Goal: Transaction & Acquisition: Purchase product/service

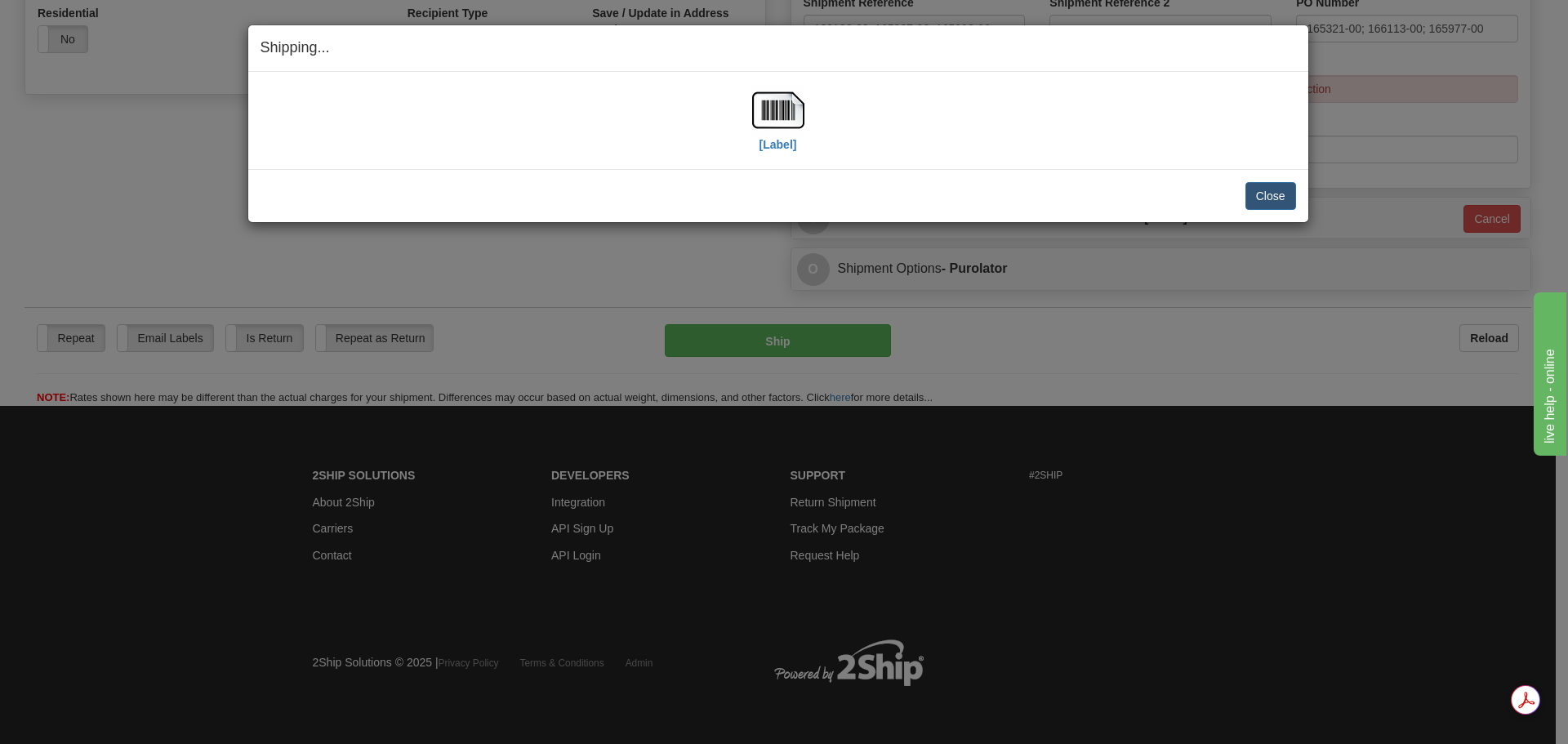
scroll to position [581, 0]
click at [1277, 191] on button "Close" at bounding box center [1270, 195] width 50 height 27
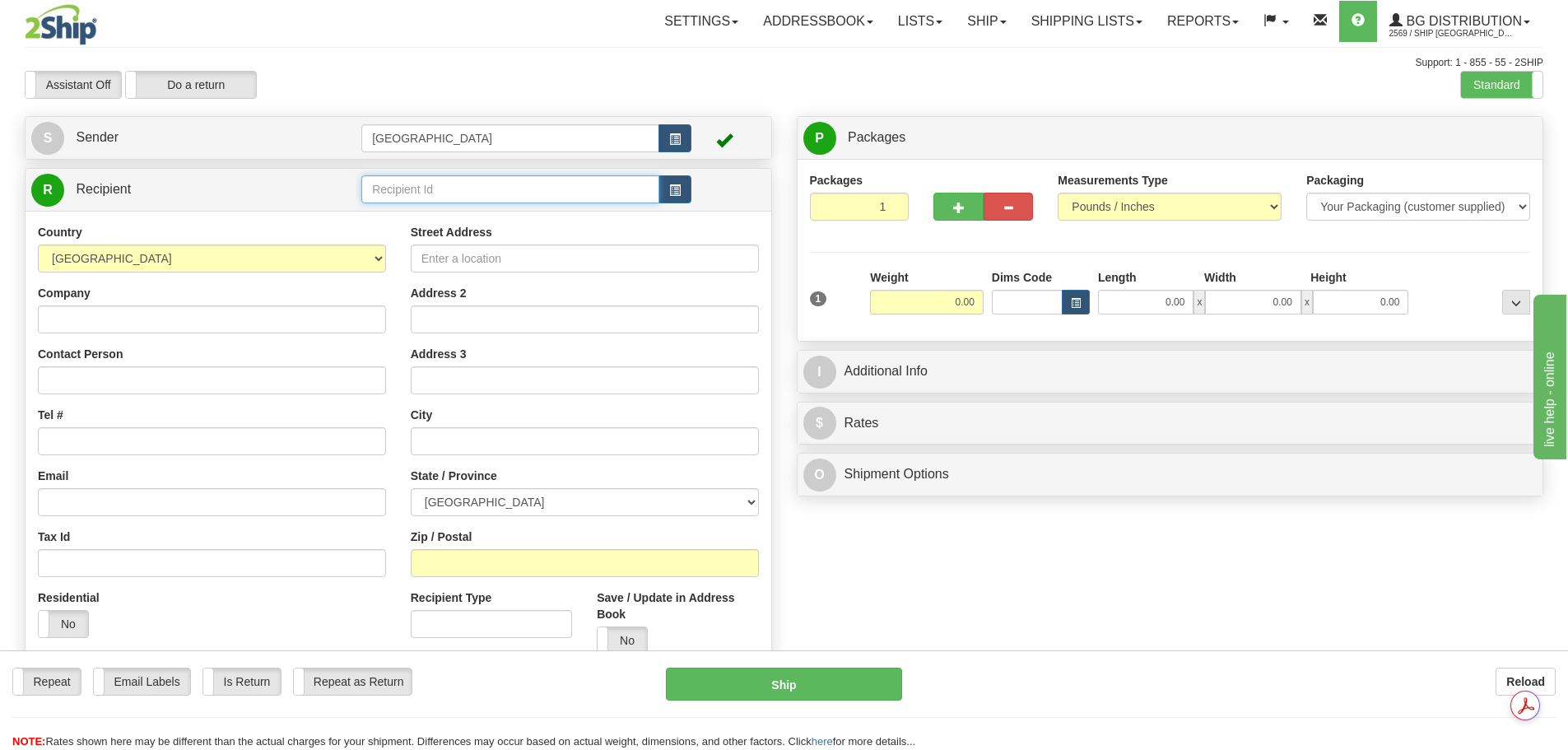
click at [528, 195] on input "text" at bounding box center [510, 189] width 298 height 28
type input "60890"
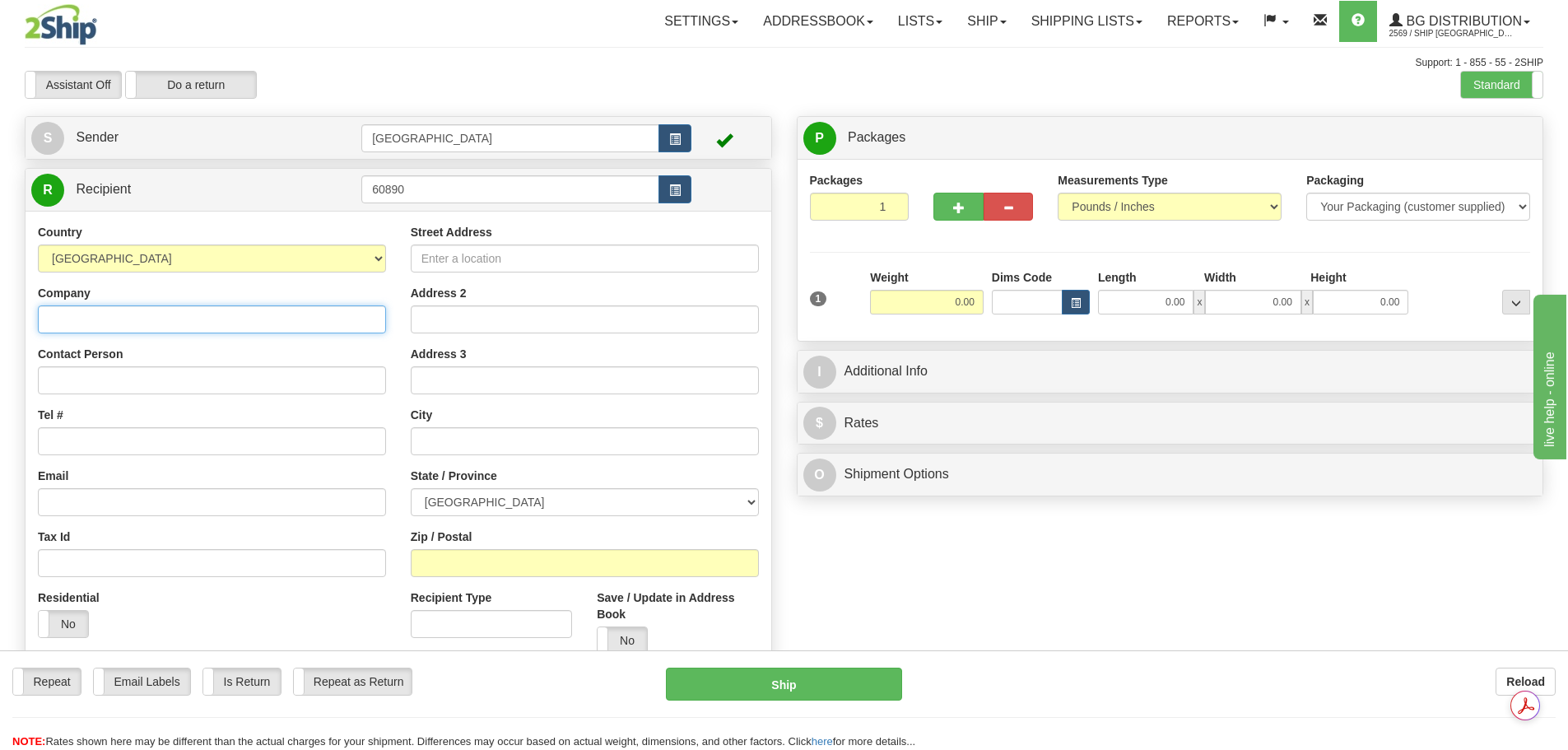
click at [161, 318] on input "Company" at bounding box center [212, 319] width 348 height 28
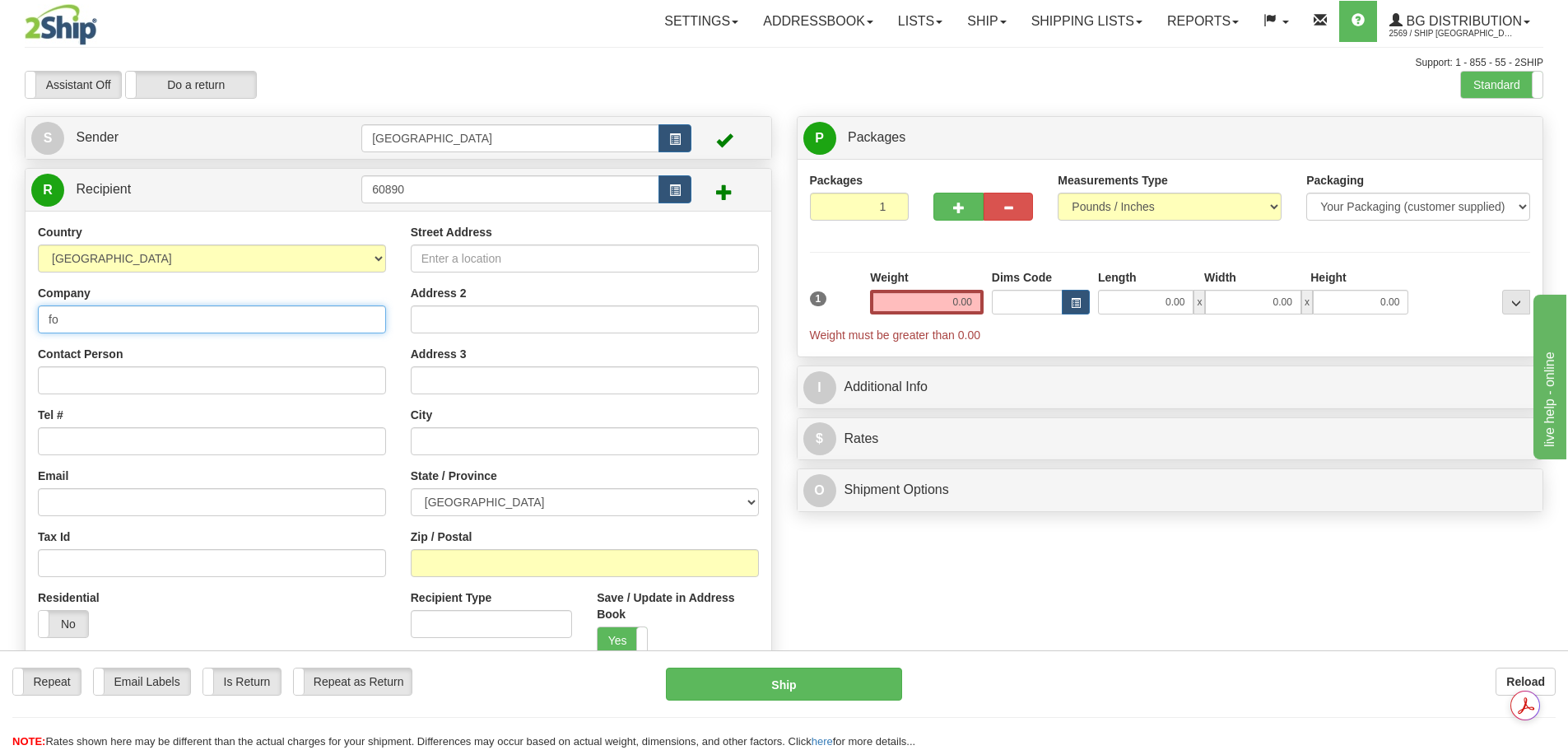
type input "f"
type input "FORT"
click at [971, 31] on link "Ship" at bounding box center [986, 21] width 63 height 41
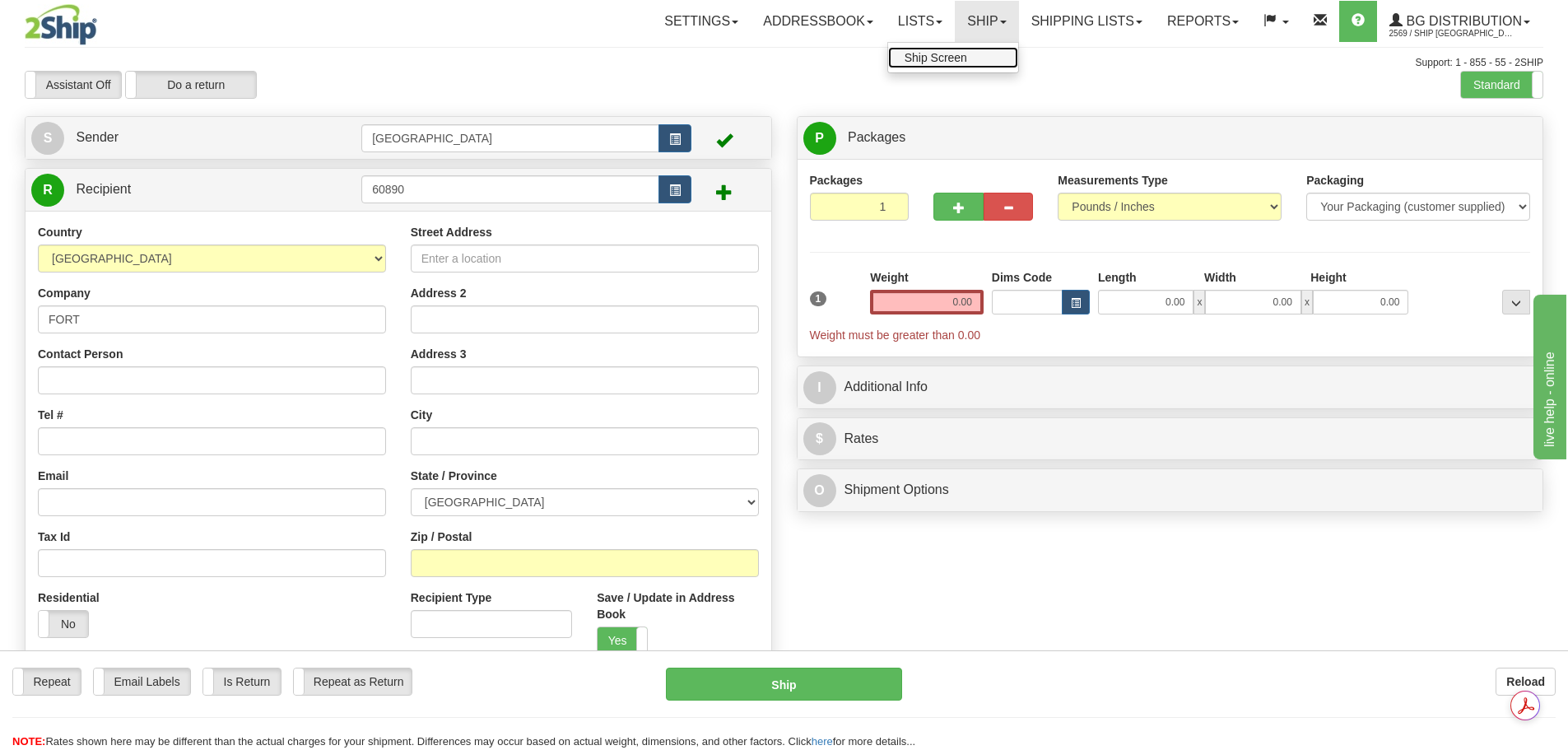
click at [972, 66] on link "Ship Screen" at bounding box center [954, 57] width 130 height 21
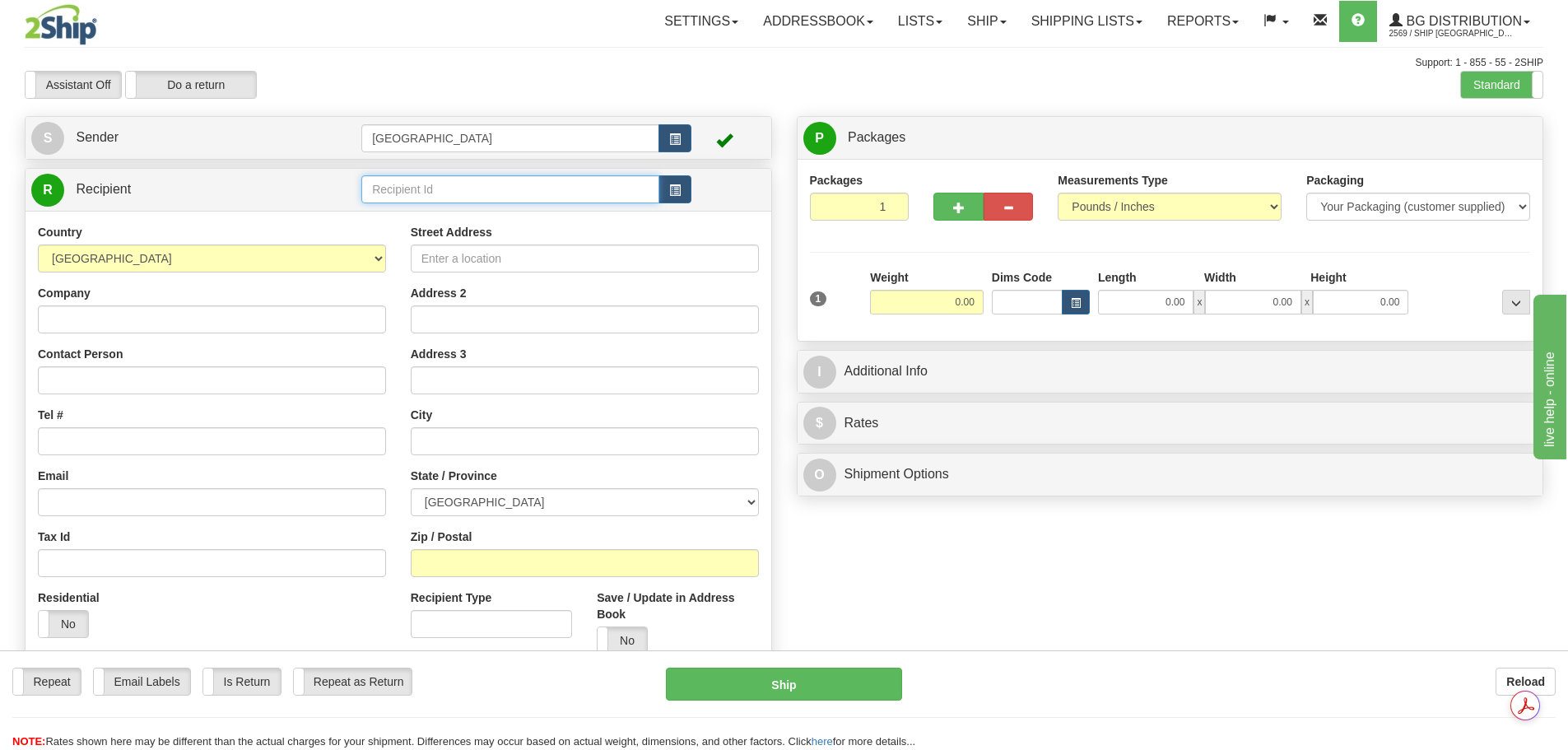
click at [409, 194] on input "text" at bounding box center [510, 189] width 298 height 28
type input "60890"
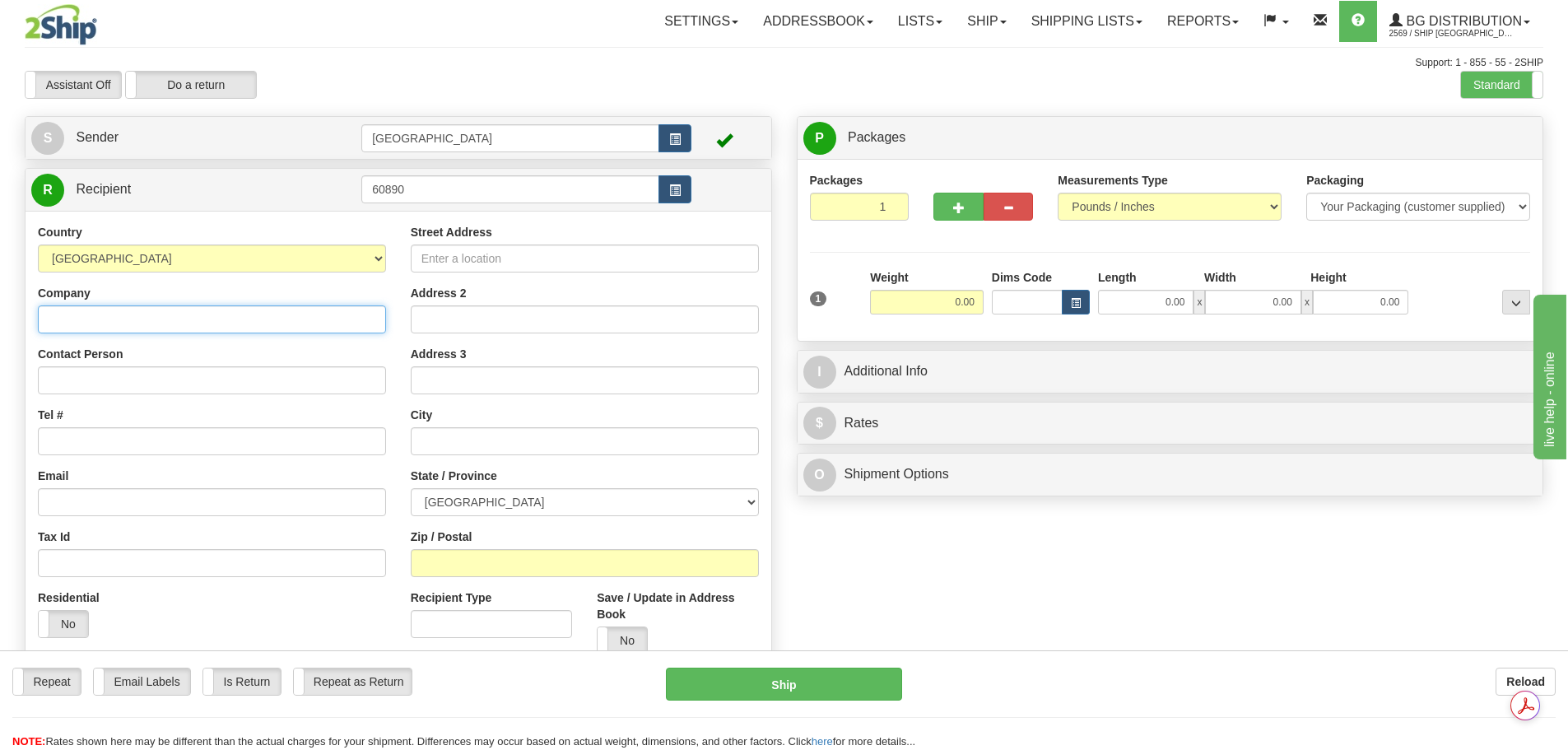
click at [181, 328] on input "Company" at bounding box center [212, 319] width 348 height 28
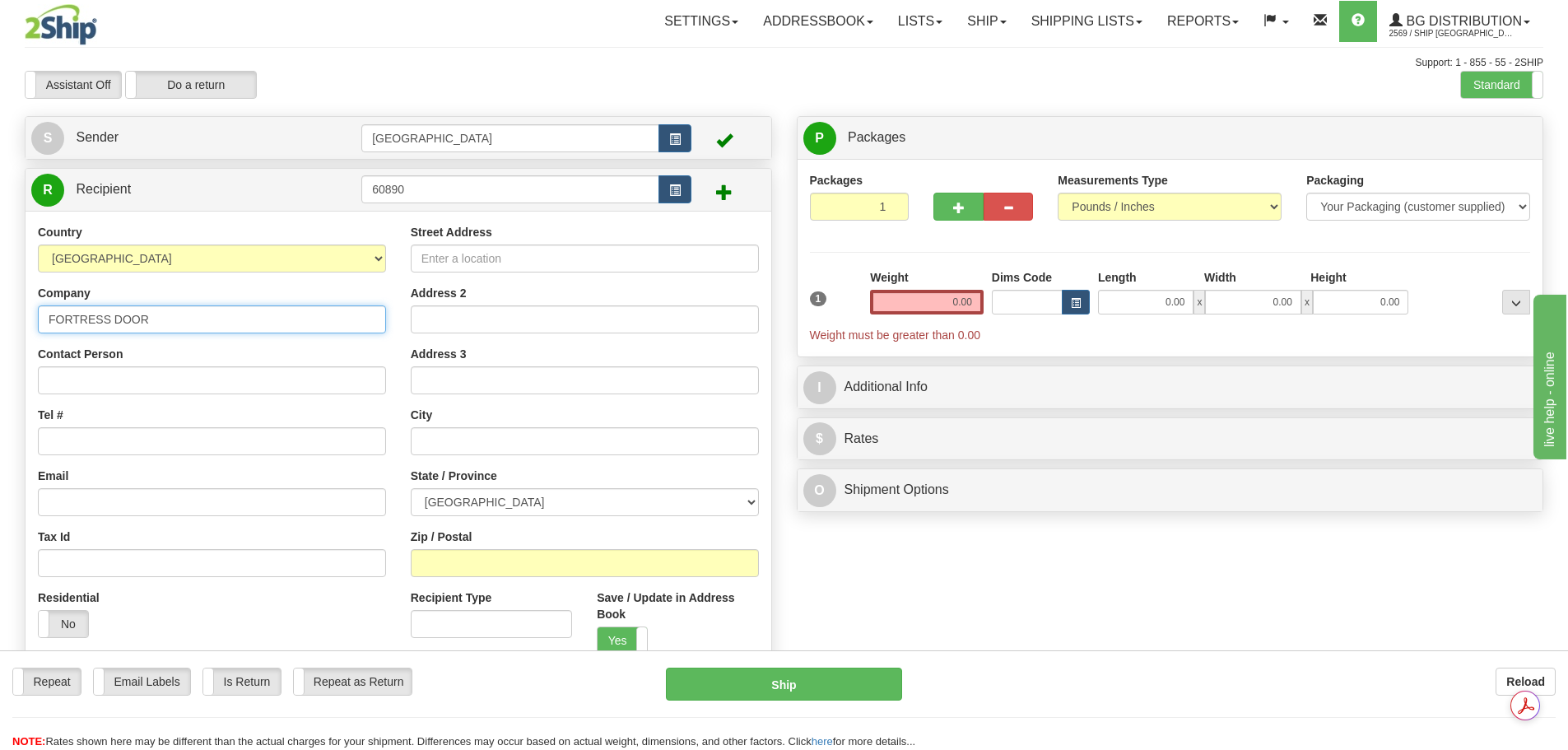
type input "FORTRESS DOOR"
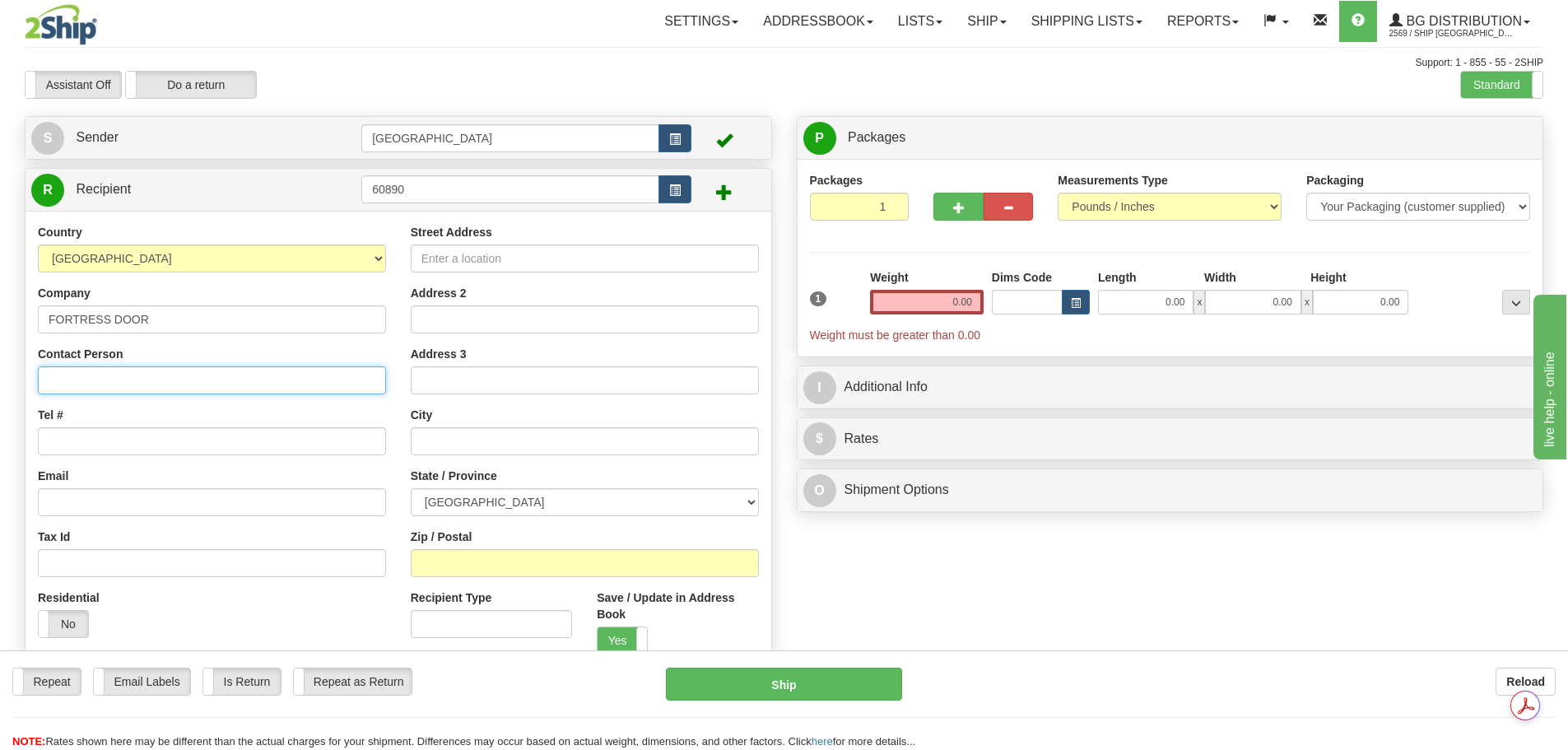
click at [182, 379] on input "Contact Person" at bounding box center [212, 379] width 348 height 28
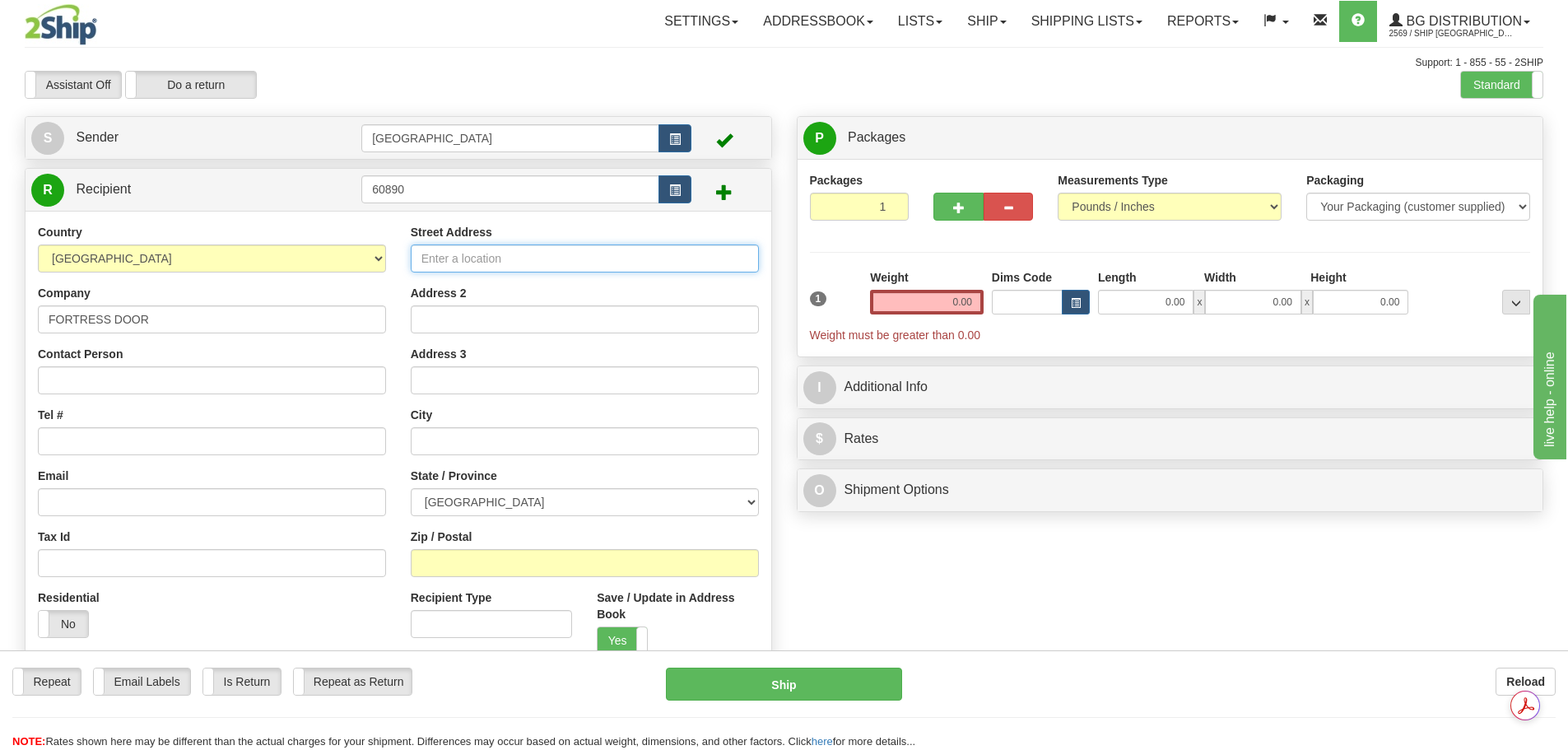
click at [496, 259] on input "Street Address" at bounding box center [585, 258] width 348 height 28
type input "17 WHITMORE COURT"
click at [101, 437] on input "Tel #" at bounding box center [212, 440] width 348 height 28
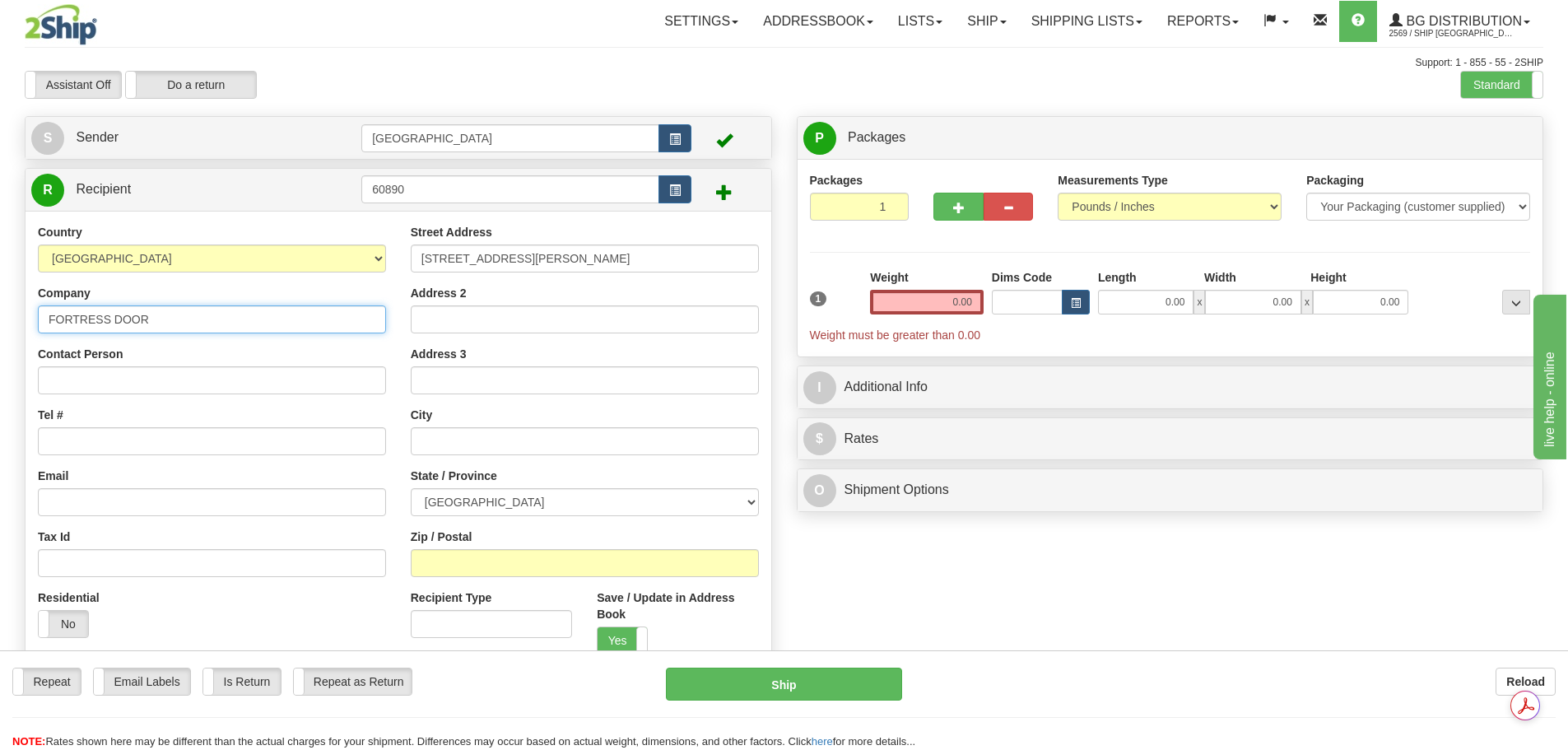
drag, startPoint x: 161, startPoint y: 319, endPoint x: 32, endPoint y: 313, distance: 129.1
click at [32, 313] on div "Country AFGHANISTAN ALAND ISLANDS ALBANIA ALGERIA AMERICAN SAMOA ANDORRA ANGOLA…" at bounding box center [212, 437] width 373 height 426
click at [141, 437] on input "Tel #" at bounding box center [212, 440] width 348 height 28
paste input "(905)424-2759"
type input "(905)424-2759"
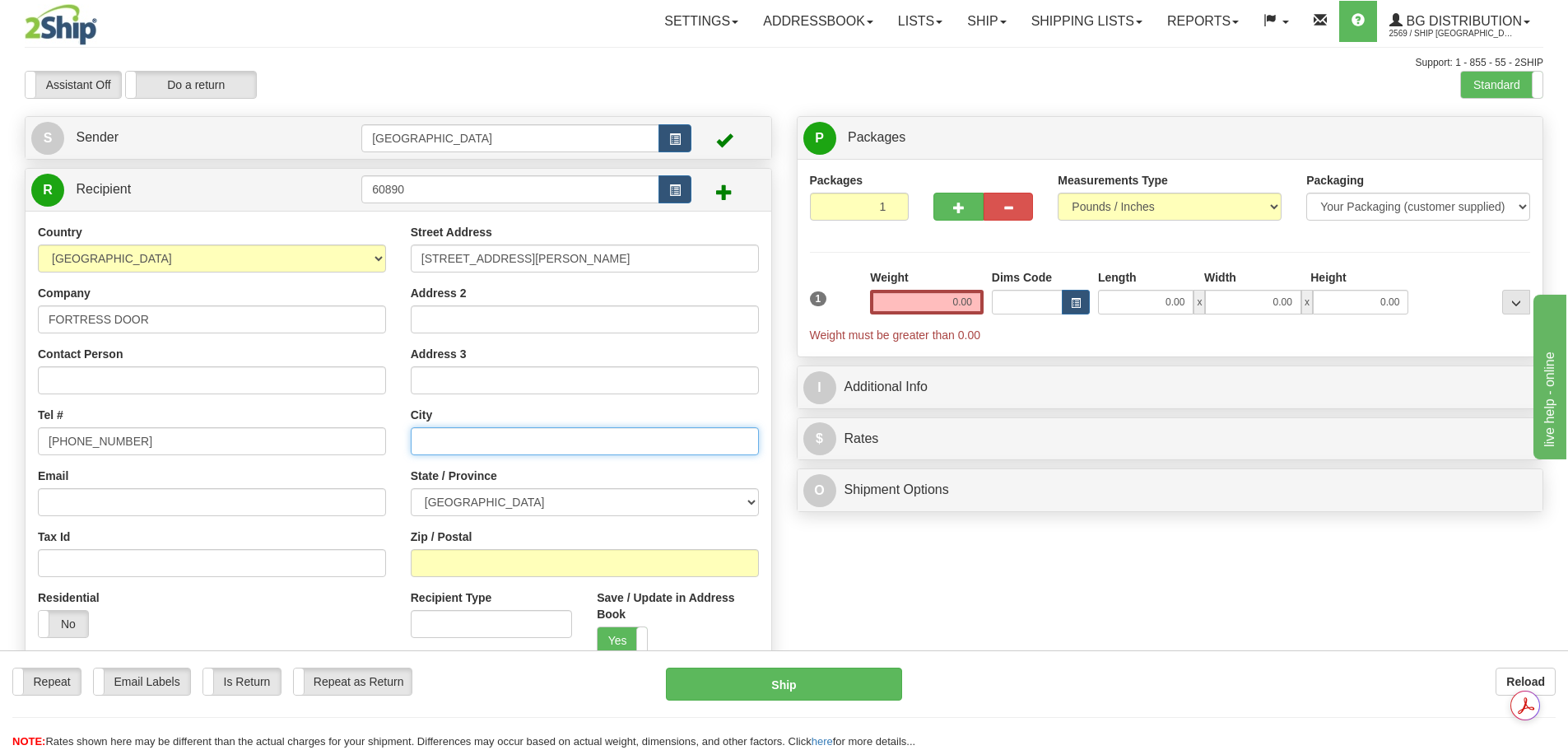
click at [438, 440] on input "text" at bounding box center [585, 440] width 348 height 28
type input "WHITBY"
click at [453, 504] on select "ALBERTA BRITISH COLUMBIA MANITOBA NEW BRUNSWICK NEWFOUNDLAND NOVA SCOTIA NUNAVU…" at bounding box center [585, 502] width 348 height 28
select select "ON"
click at [411, 488] on select "ALBERTA BRITISH COLUMBIA MANITOBA NEW BRUNSWICK NEWFOUNDLAND NOVA SCOTIA NUNAVU…" at bounding box center [585, 502] width 348 height 28
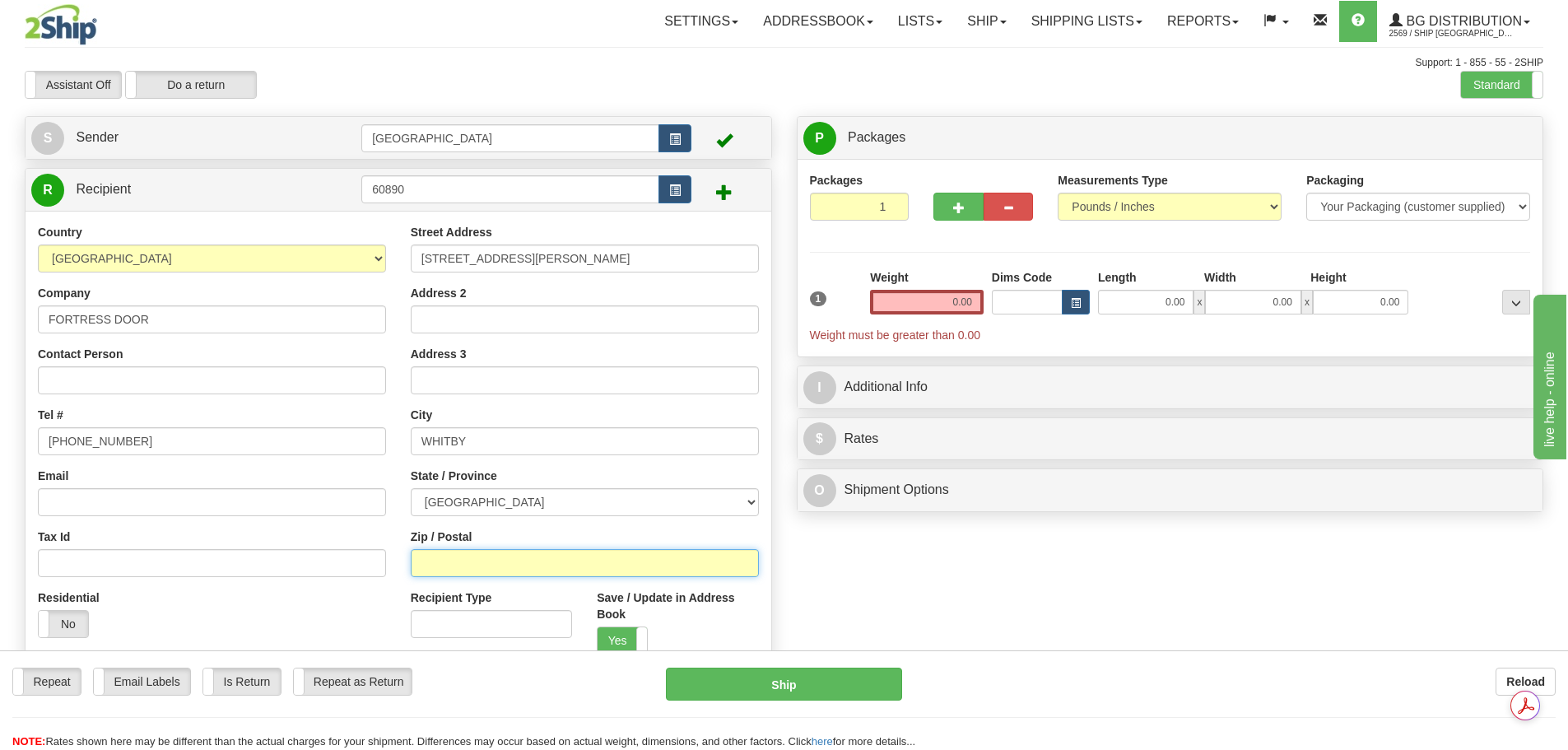
click at [454, 563] on input "Zip / Postal" at bounding box center [585, 563] width 348 height 28
type input "L1M2N1"
drag, startPoint x: 992, startPoint y: 300, endPoint x: 1019, endPoint y: 300, distance: 27.0
click at [1019, 300] on div "1 Weight 0.00 Dims Code 0.00" at bounding box center [1170, 307] width 729 height 75
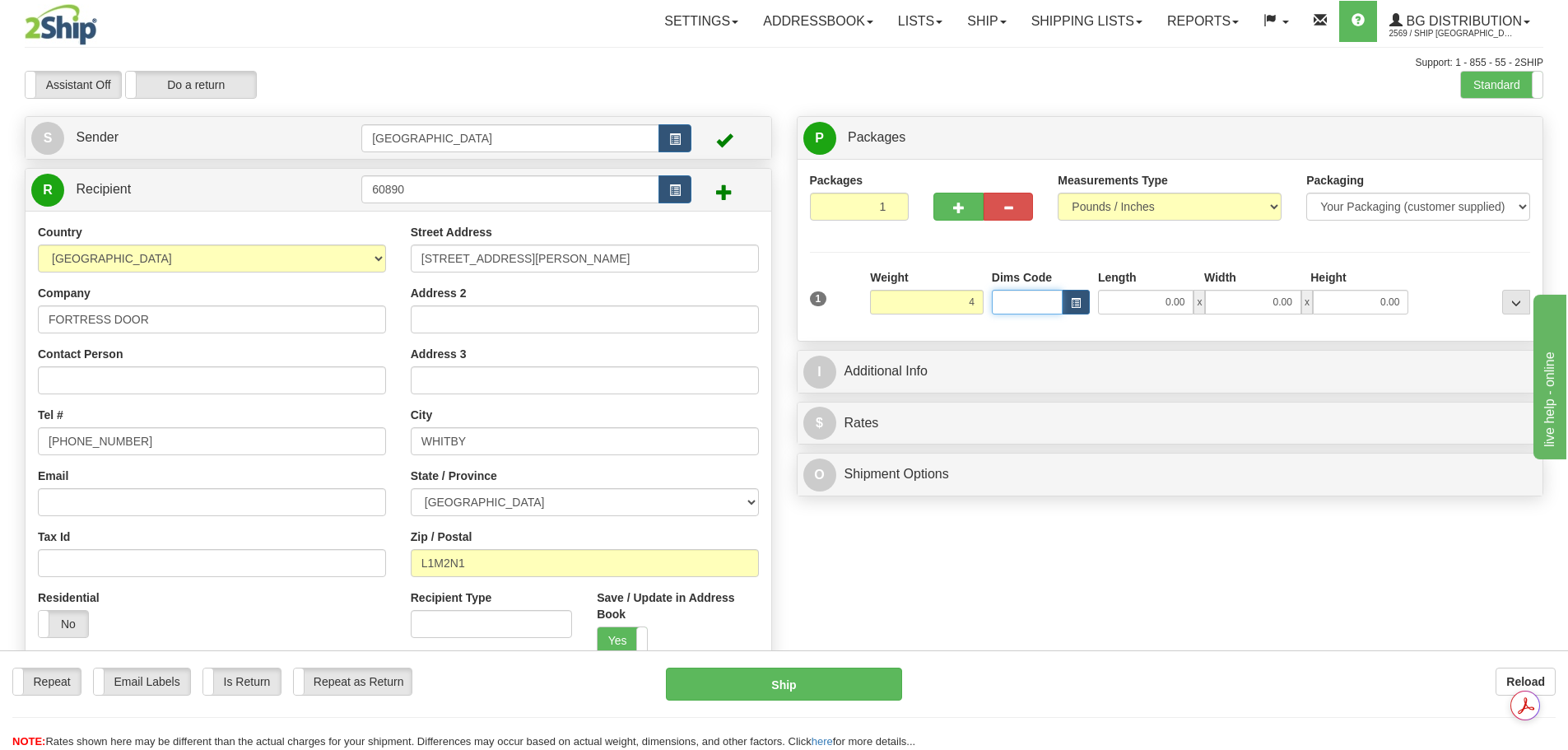
type input "4.00"
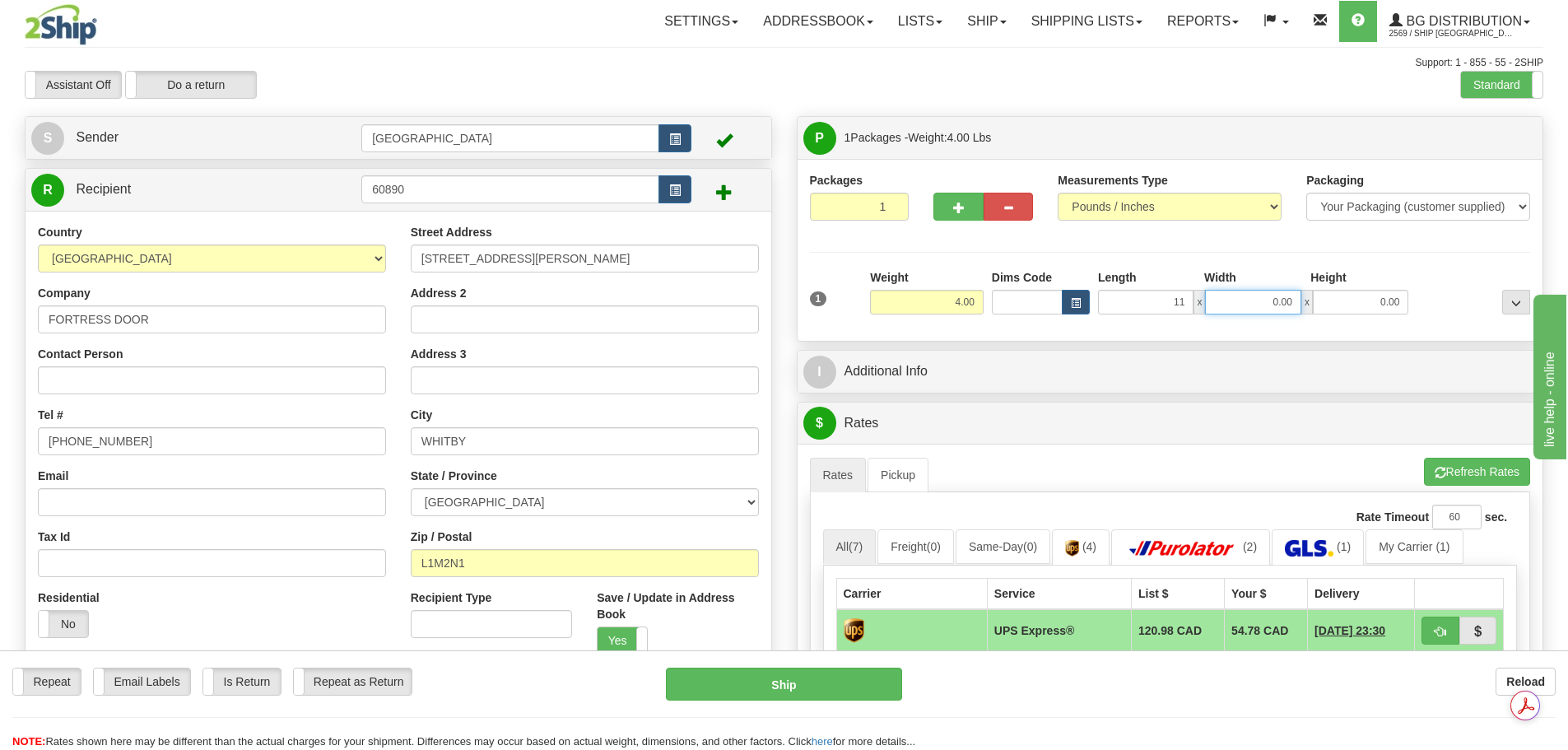
type input "11.00"
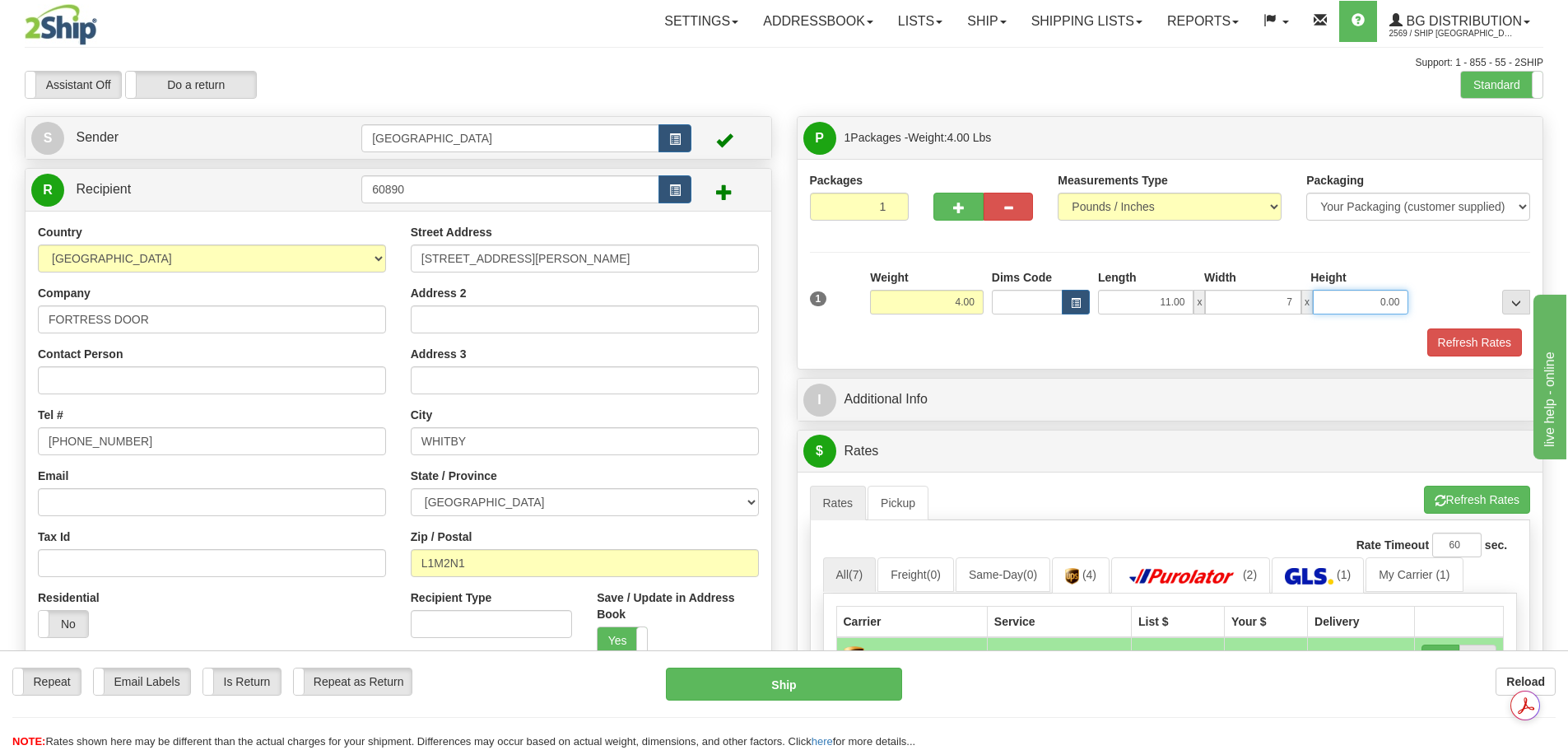
type input "7.00"
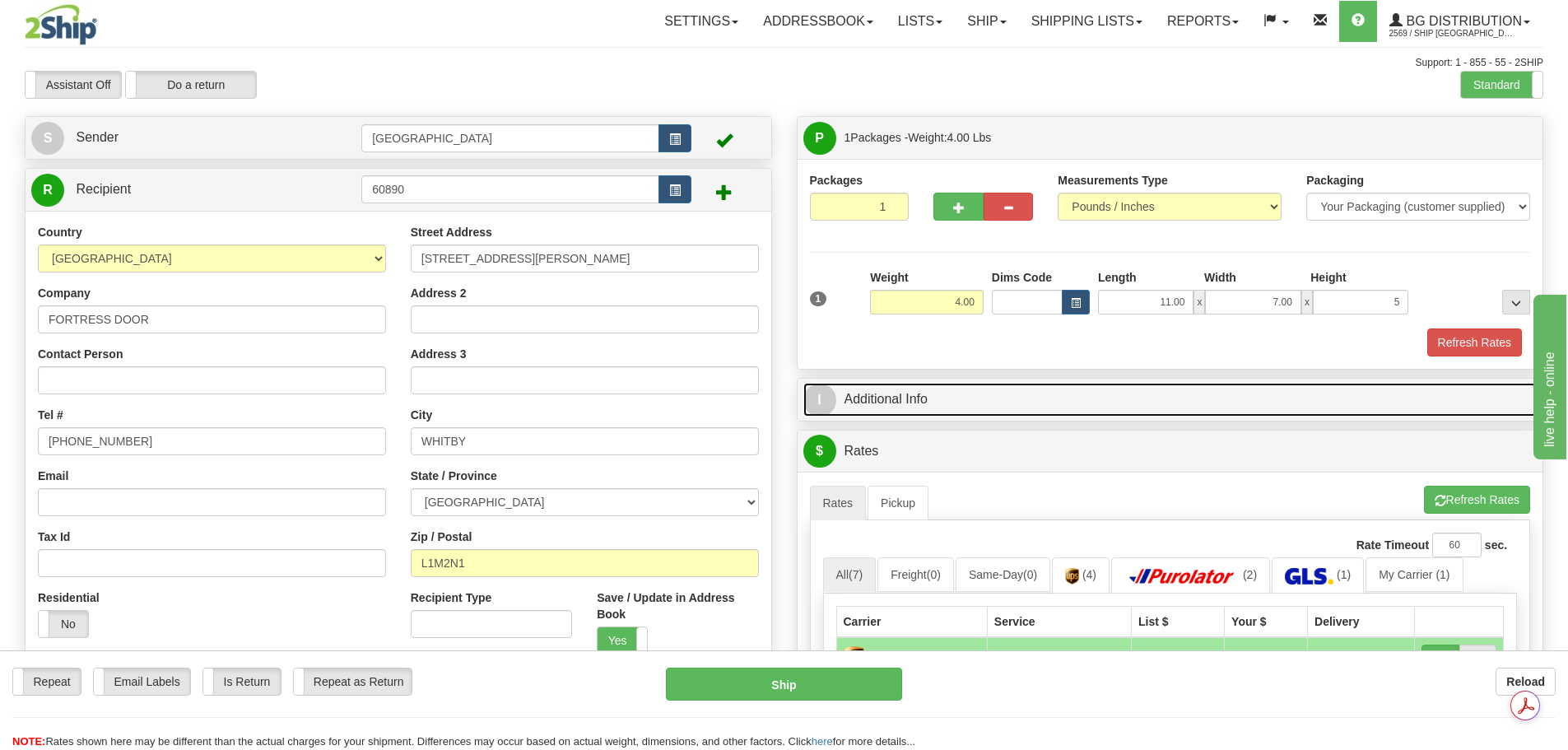
type input "5.00"
click at [1042, 400] on link "I Additional Info" at bounding box center [1171, 399] width 735 height 33
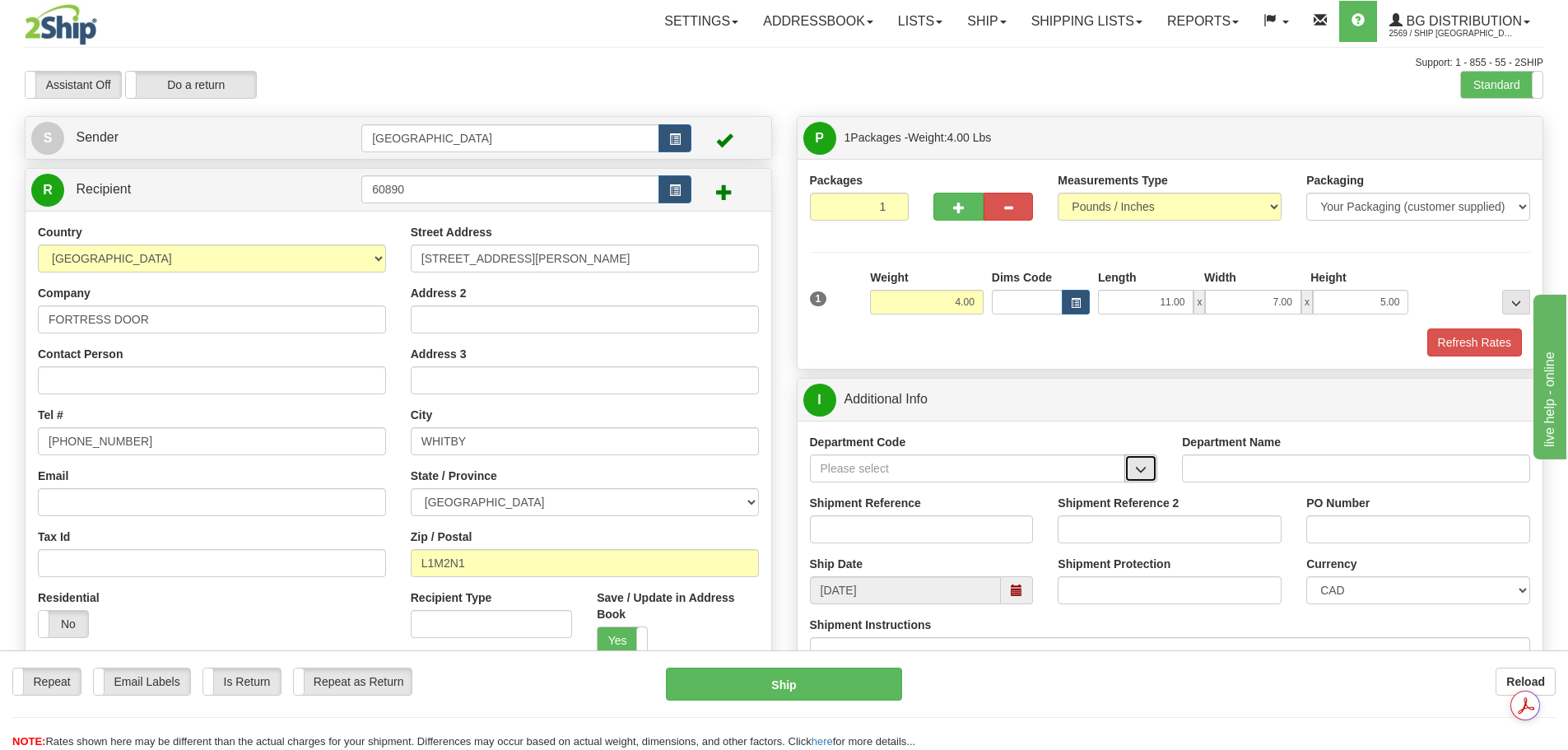
click at [1136, 465] on span "button" at bounding box center [1141, 469] width 11 height 11
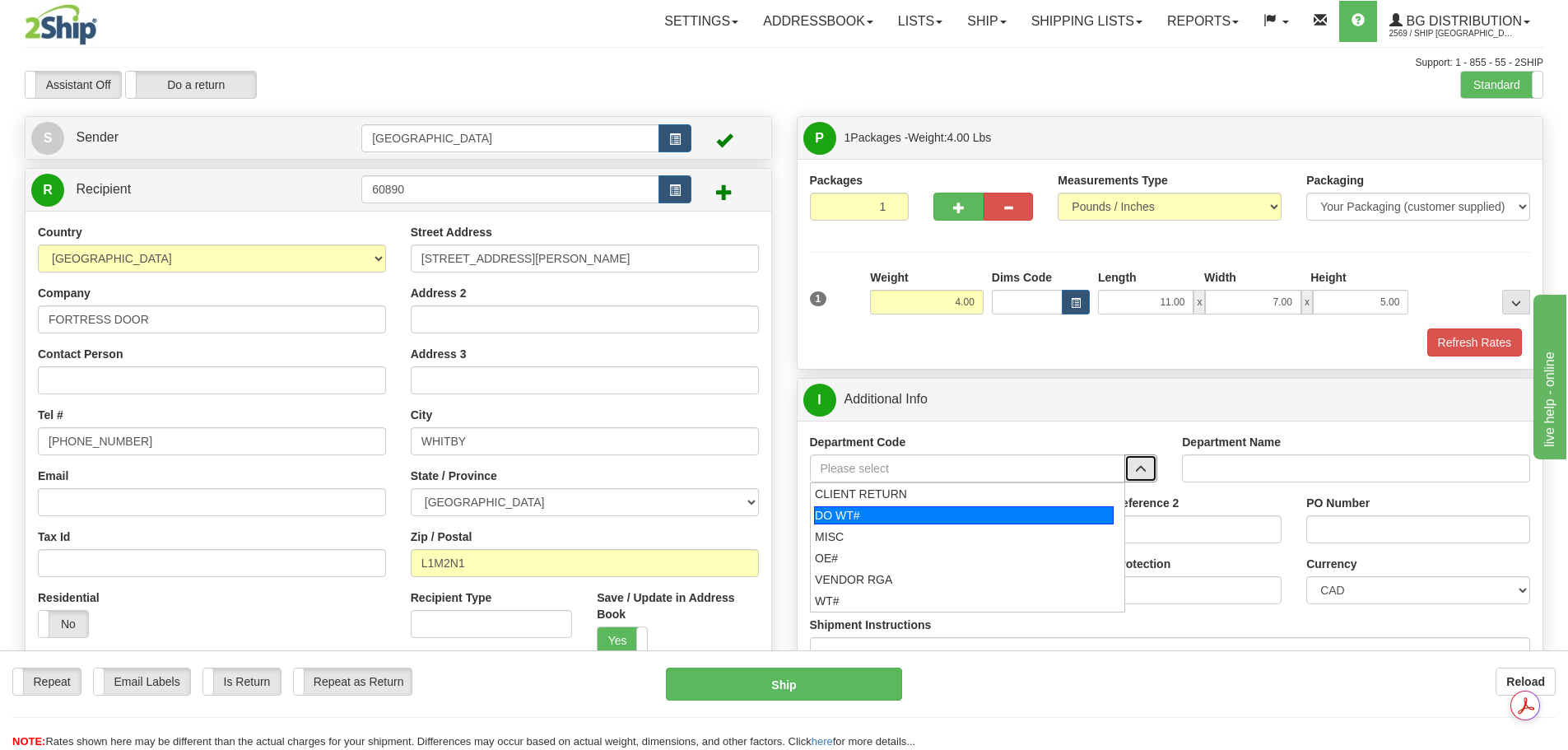
click at [1012, 517] on div "DO WT#" at bounding box center [964, 515] width 300 height 18
type input "DO WT#"
type input "DIRECT ORDERS"
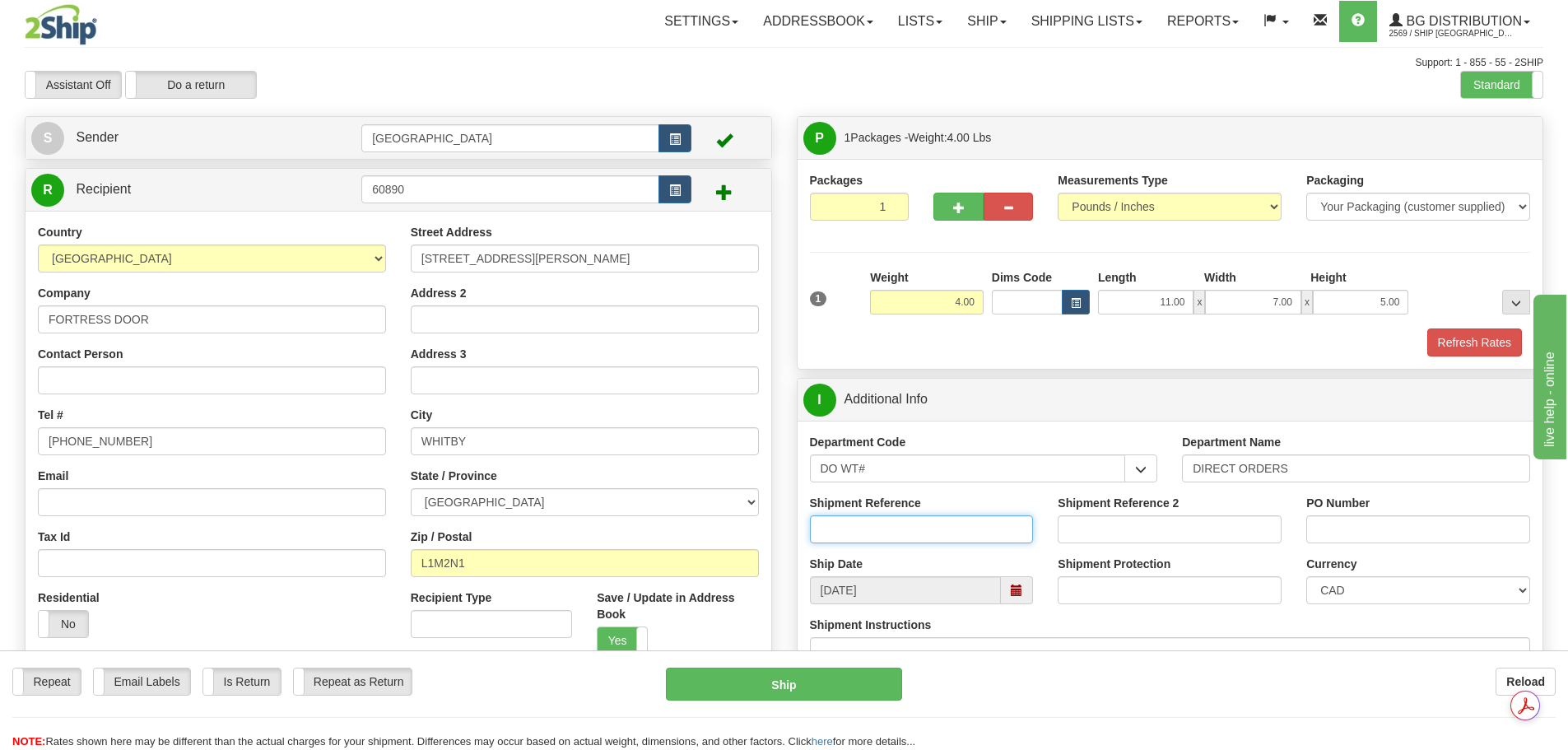
click at [952, 523] on input "Shipment Reference" at bounding box center [922, 528] width 224 height 28
type input "166180-00"
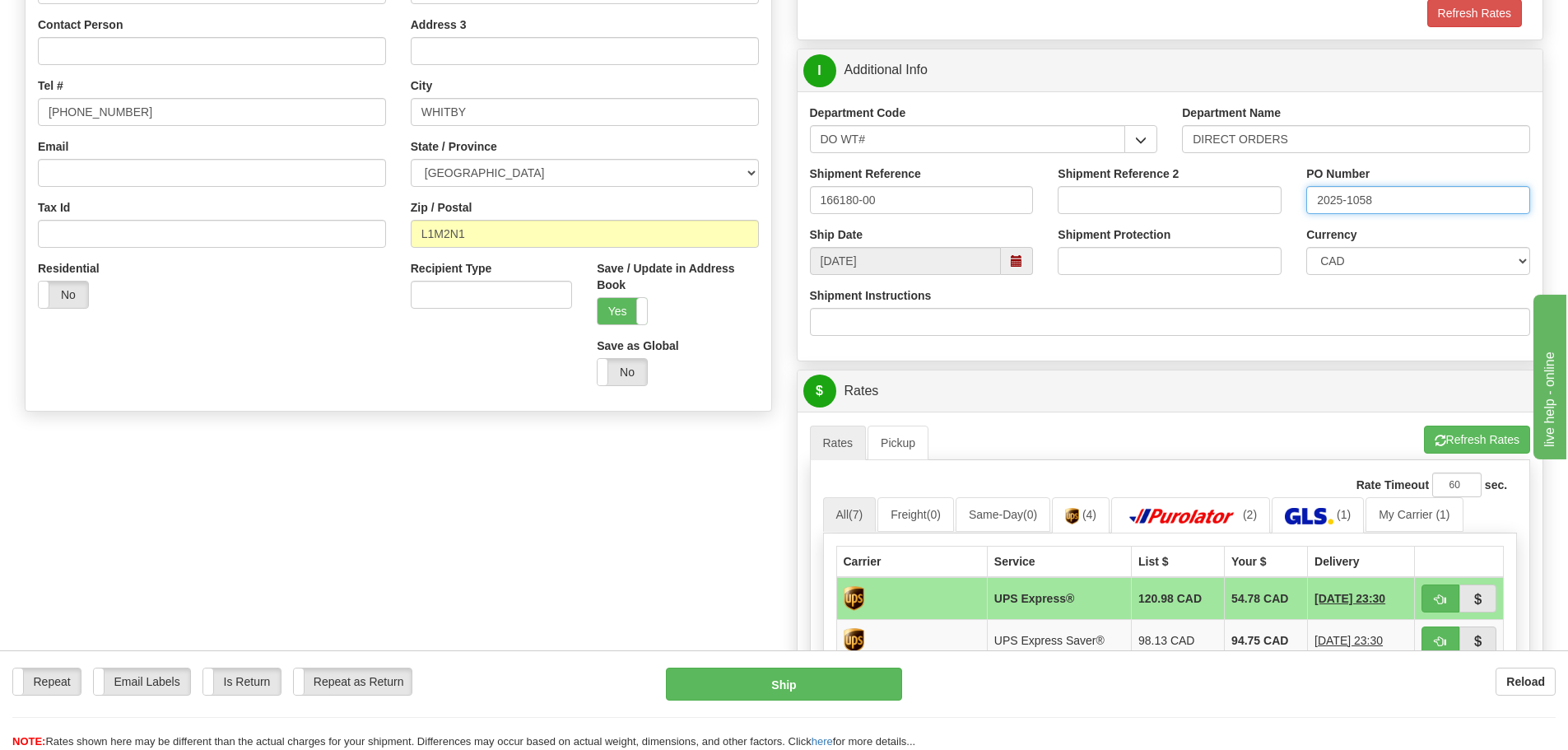
scroll to position [576, 0]
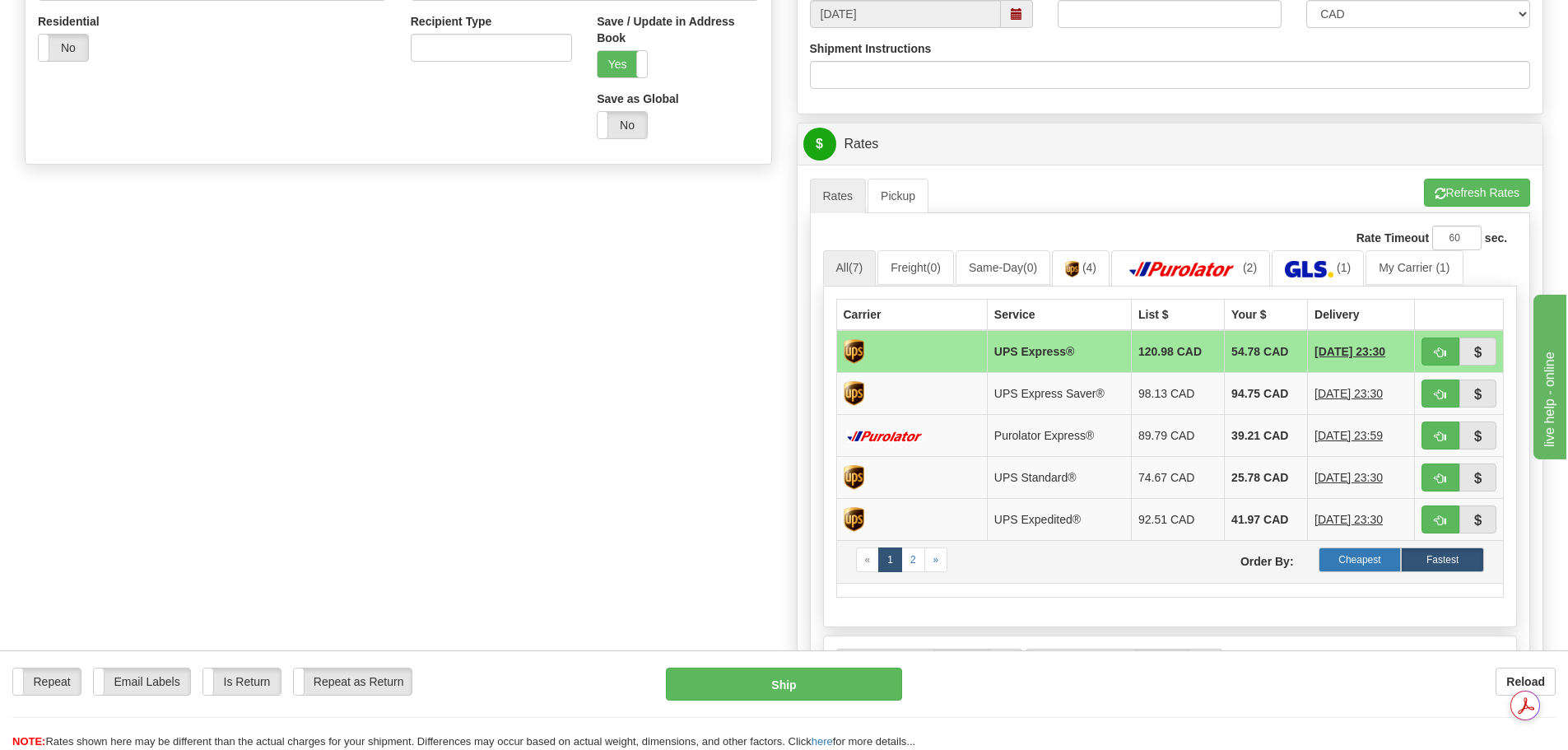
type input "2025-1058"
click at [1375, 549] on label "Cheapest" at bounding box center [1360, 560] width 83 height 25
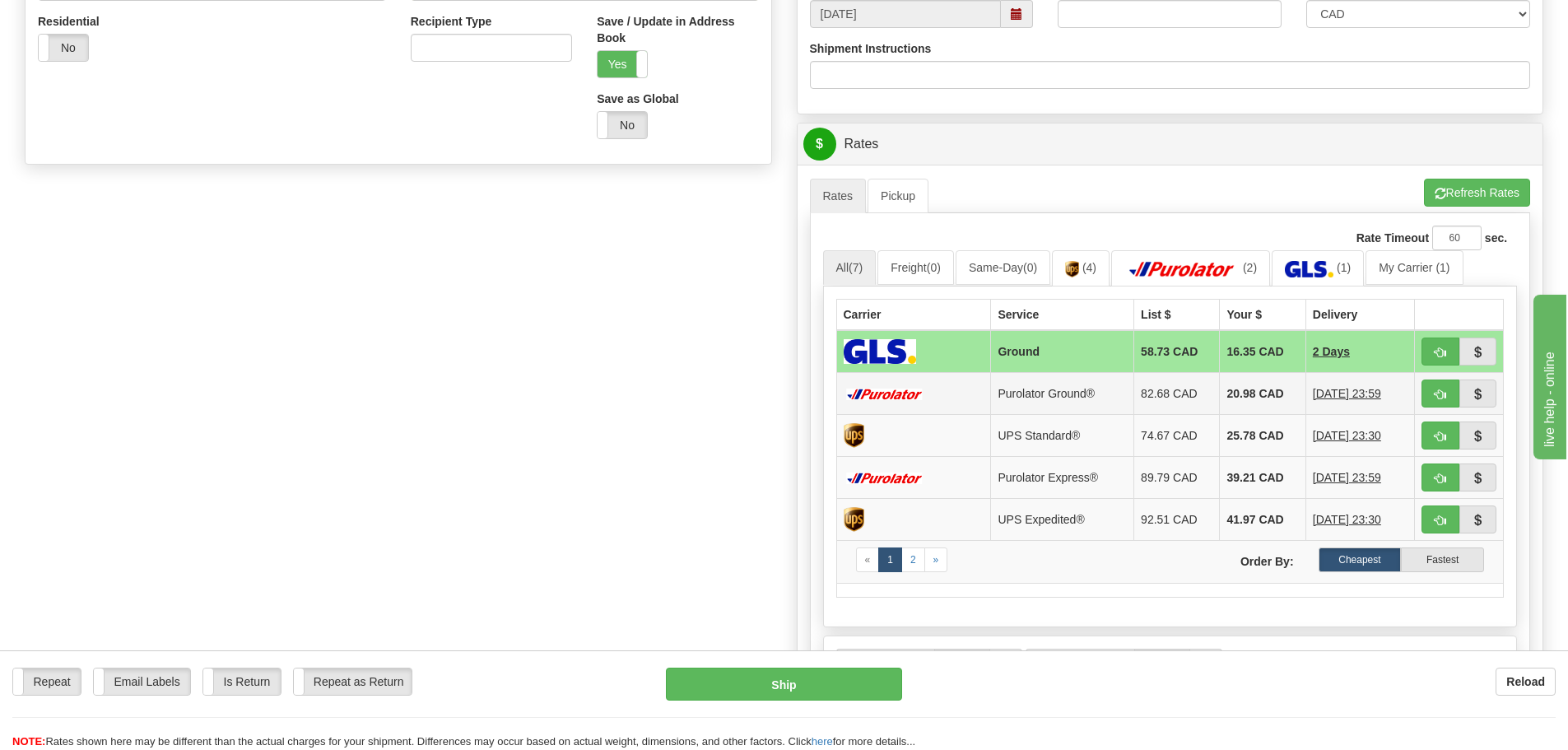
click at [1220, 401] on td "20.98 CAD" at bounding box center [1263, 393] width 86 height 42
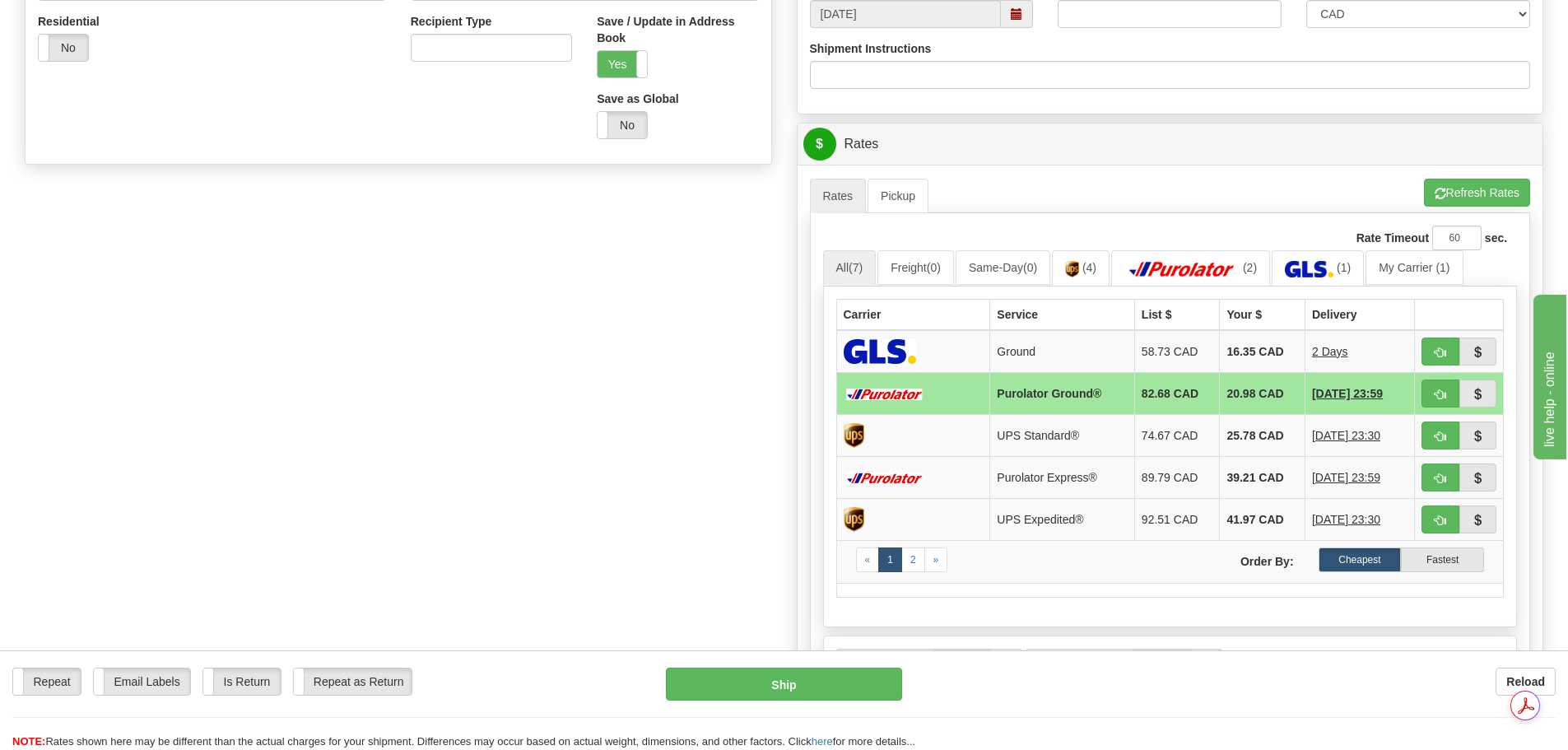
click at [709, 437] on div "Create a label for the return Create Pickup Without Label S" at bounding box center [784, 165] width 1543 height 1252
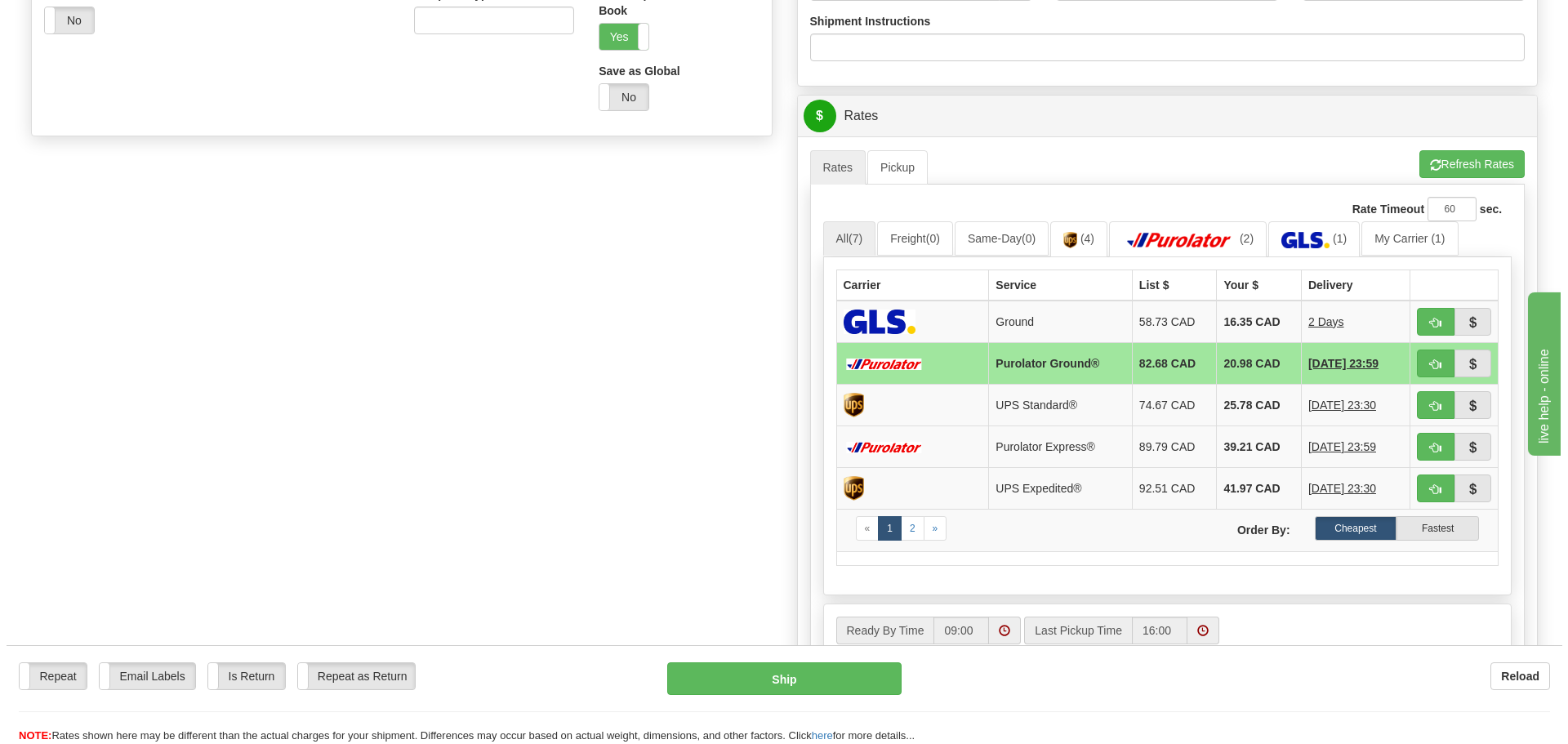
scroll to position [653, 0]
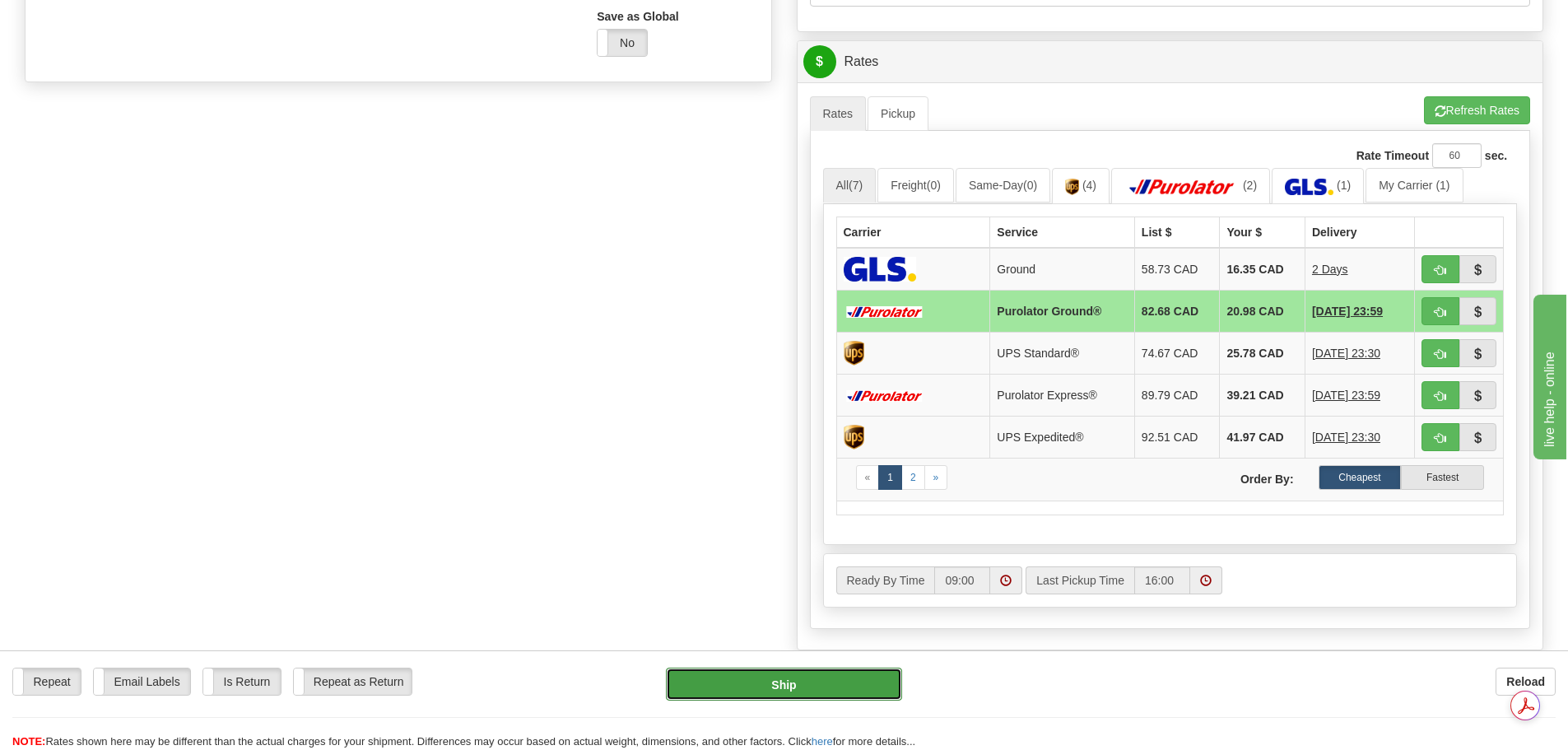
click at [745, 684] on button "Ship" at bounding box center [784, 684] width 236 height 32
type input "260"
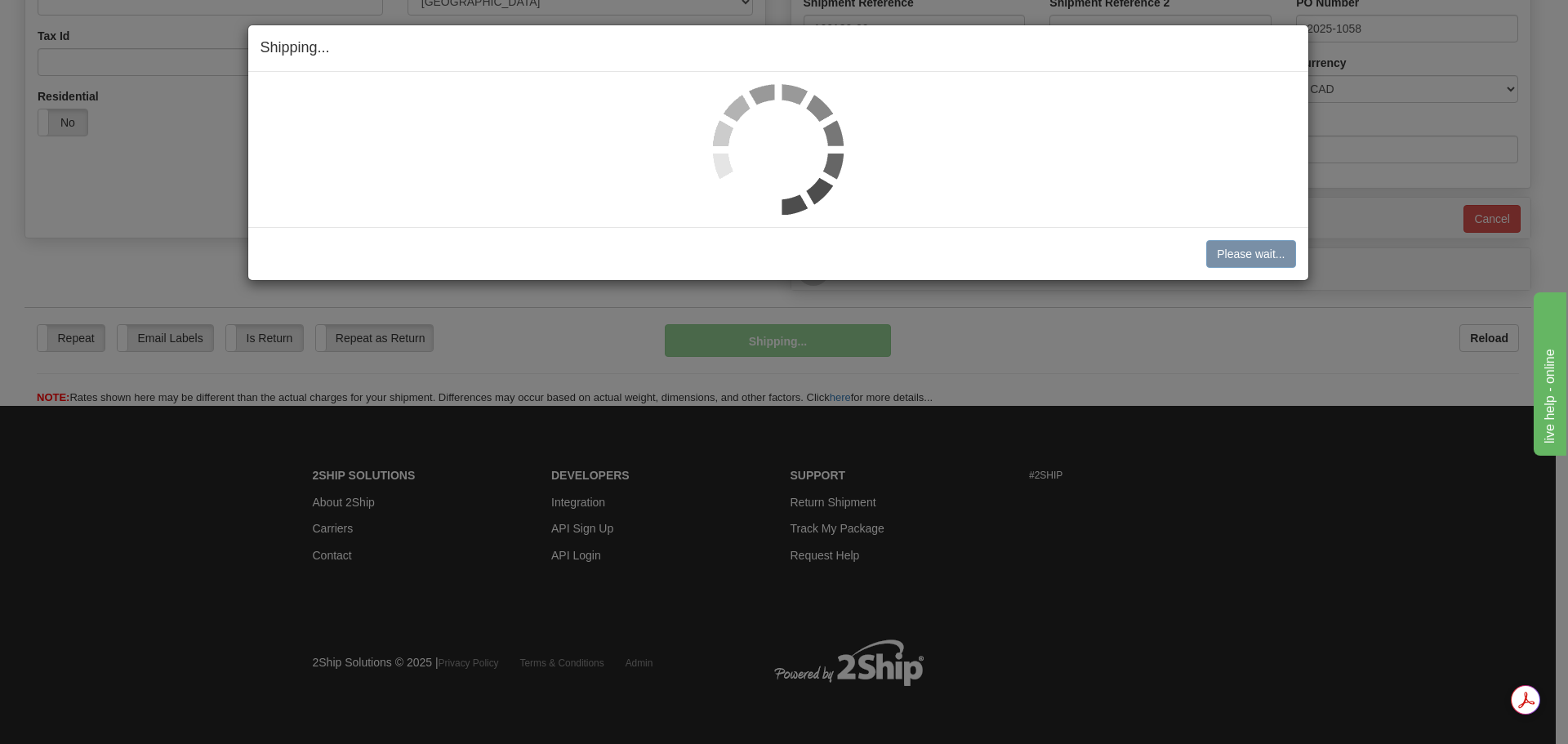
scroll to position [498, 0]
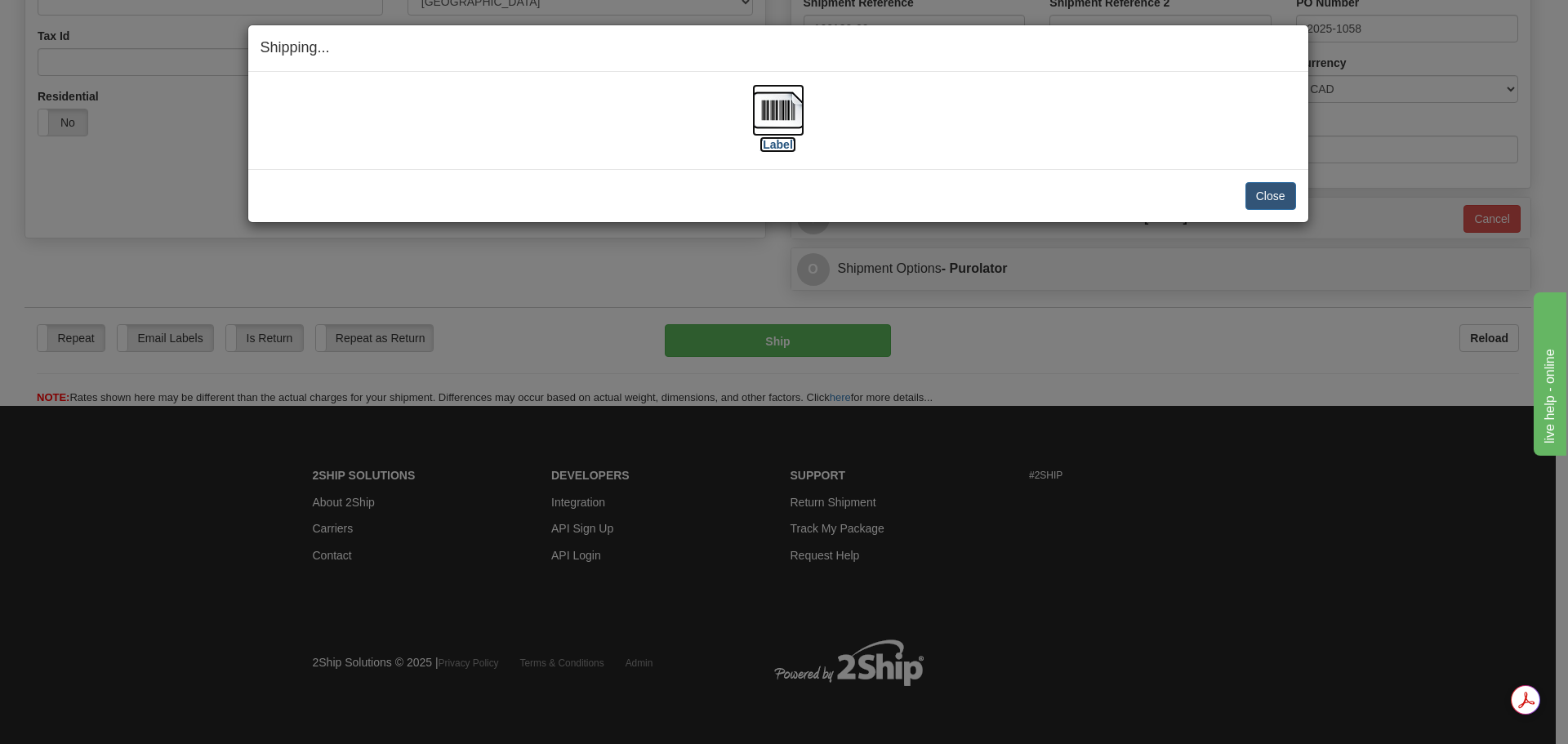
click at [779, 110] on img at bounding box center [778, 110] width 52 height 52
click at [1271, 195] on button "Close" at bounding box center [1270, 195] width 50 height 27
